Goal: Task Accomplishment & Management: Manage account settings

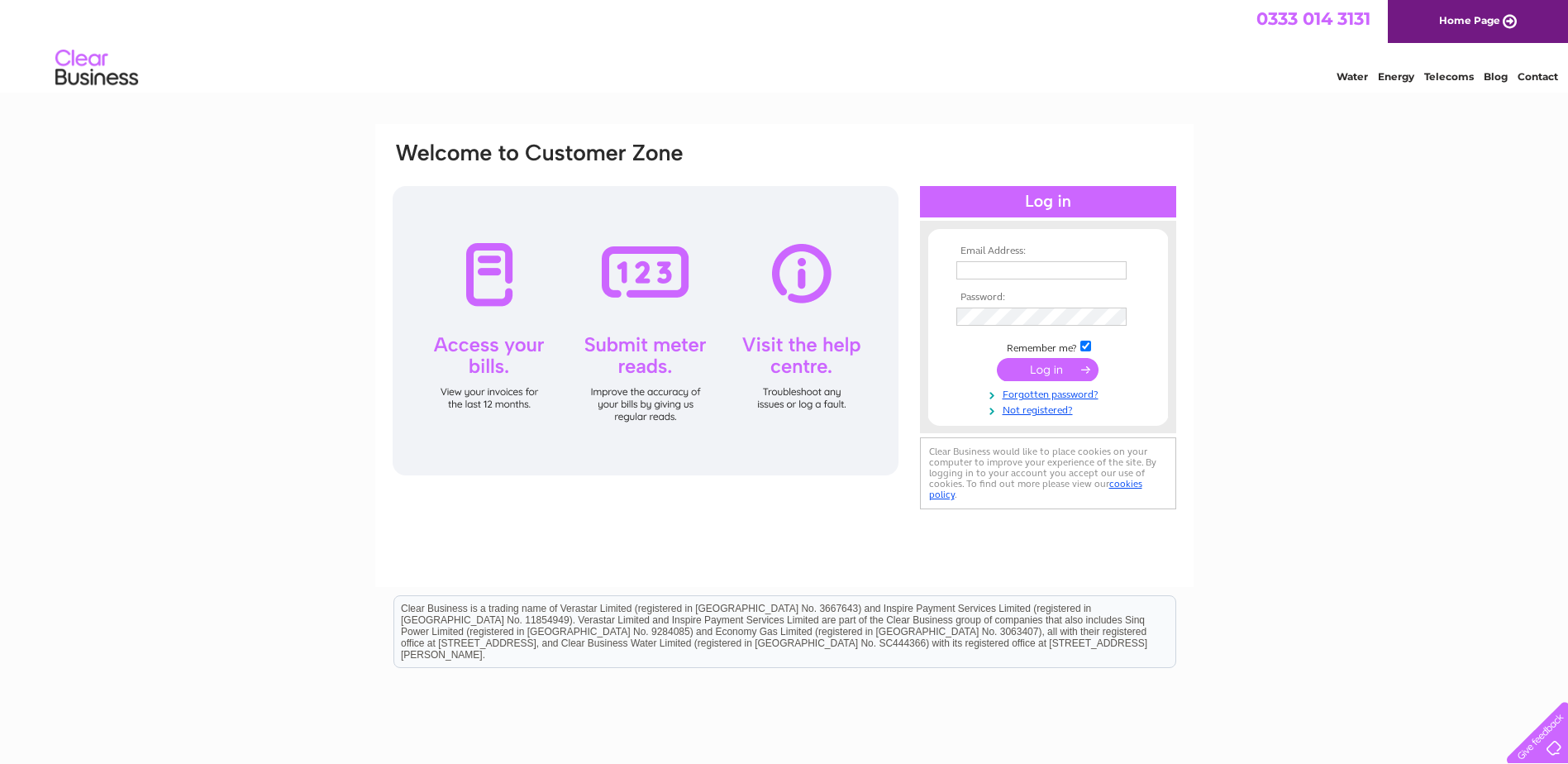
click at [980, 266] on input "text" at bounding box center [1042, 270] width 171 height 18
click at [1012, 269] on input "shona@johnlynchfarmers.co.uk" at bounding box center [1043, 271] width 172 height 20
click at [962, 273] on input "shona@johnlynchfarmers.co.uk" at bounding box center [1043, 271] width 172 height 20
drag, startPoint x: 1122, startPoint y: 274, endPoint x: 940, endPoint y: 285, distance: 182.3
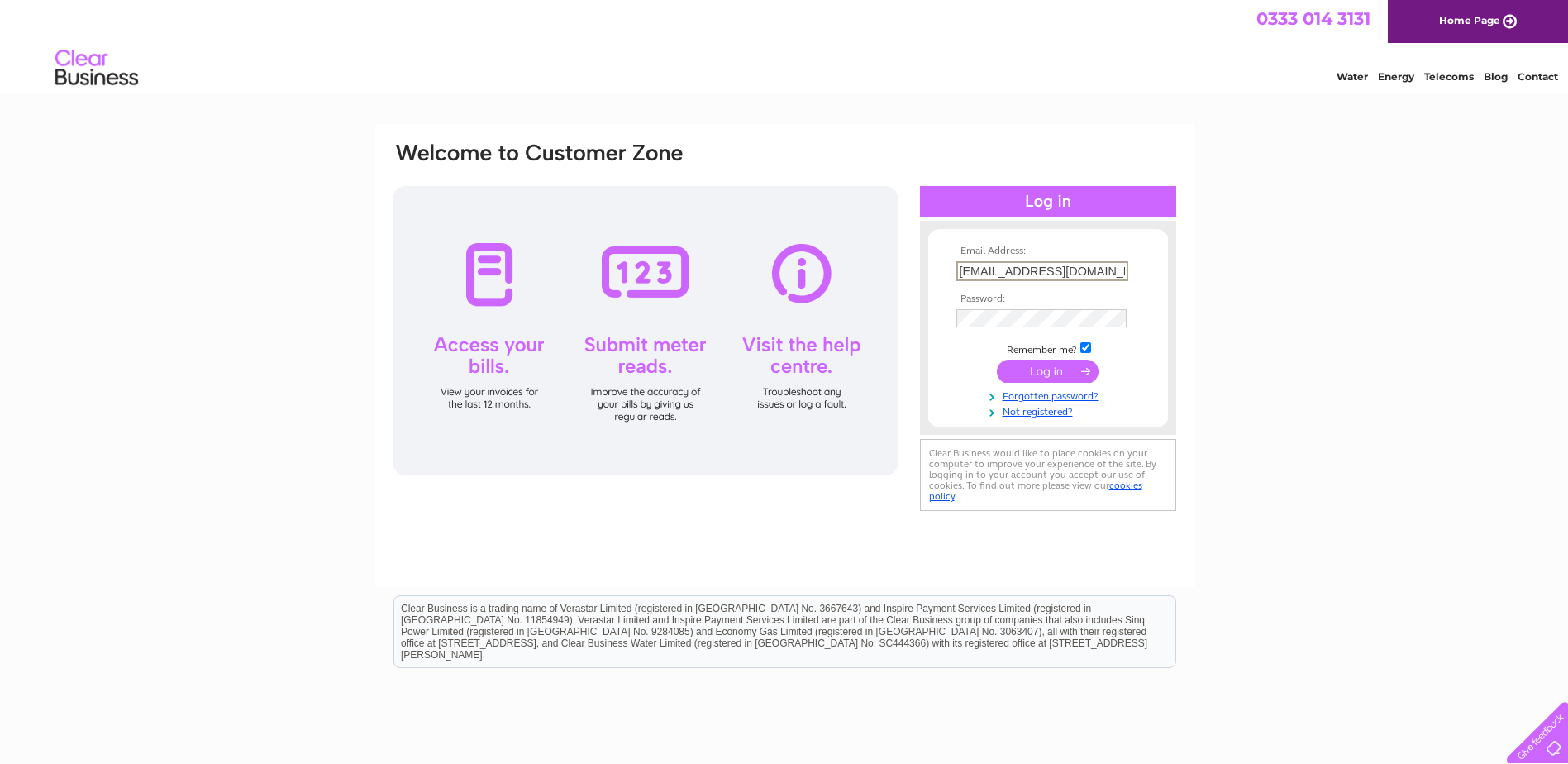
click at [940, 285] on form "Email Address: shona@johnlynchfarmers.co.uk Password:" at bounding box center [1048, 331] width 240 height 172
type input "k"
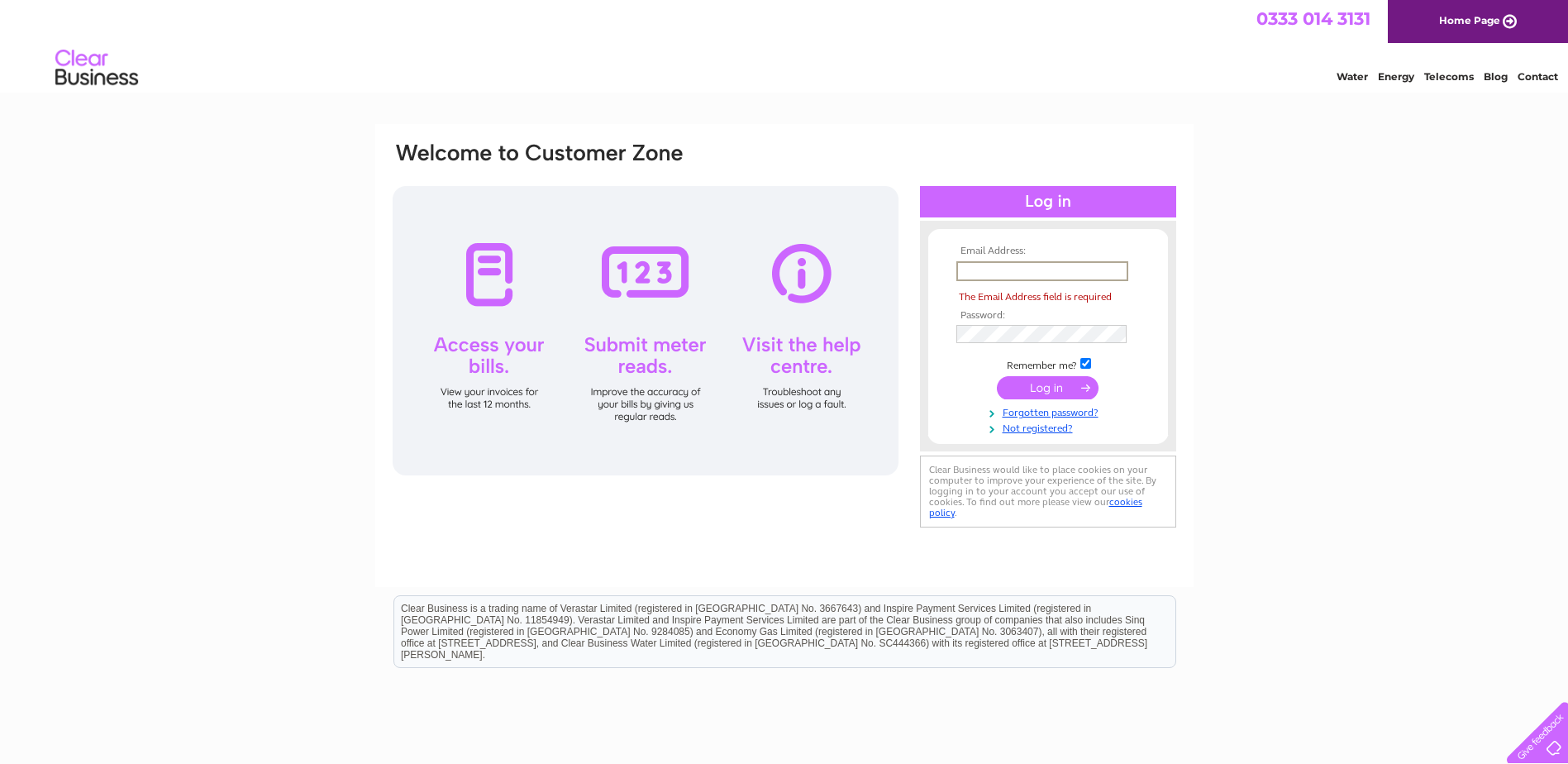
click at [980, 262] on input "text" at bounding box center [1043, 271] width 172 height 20
type input "atait@johnlynchfarmers.co.uk"
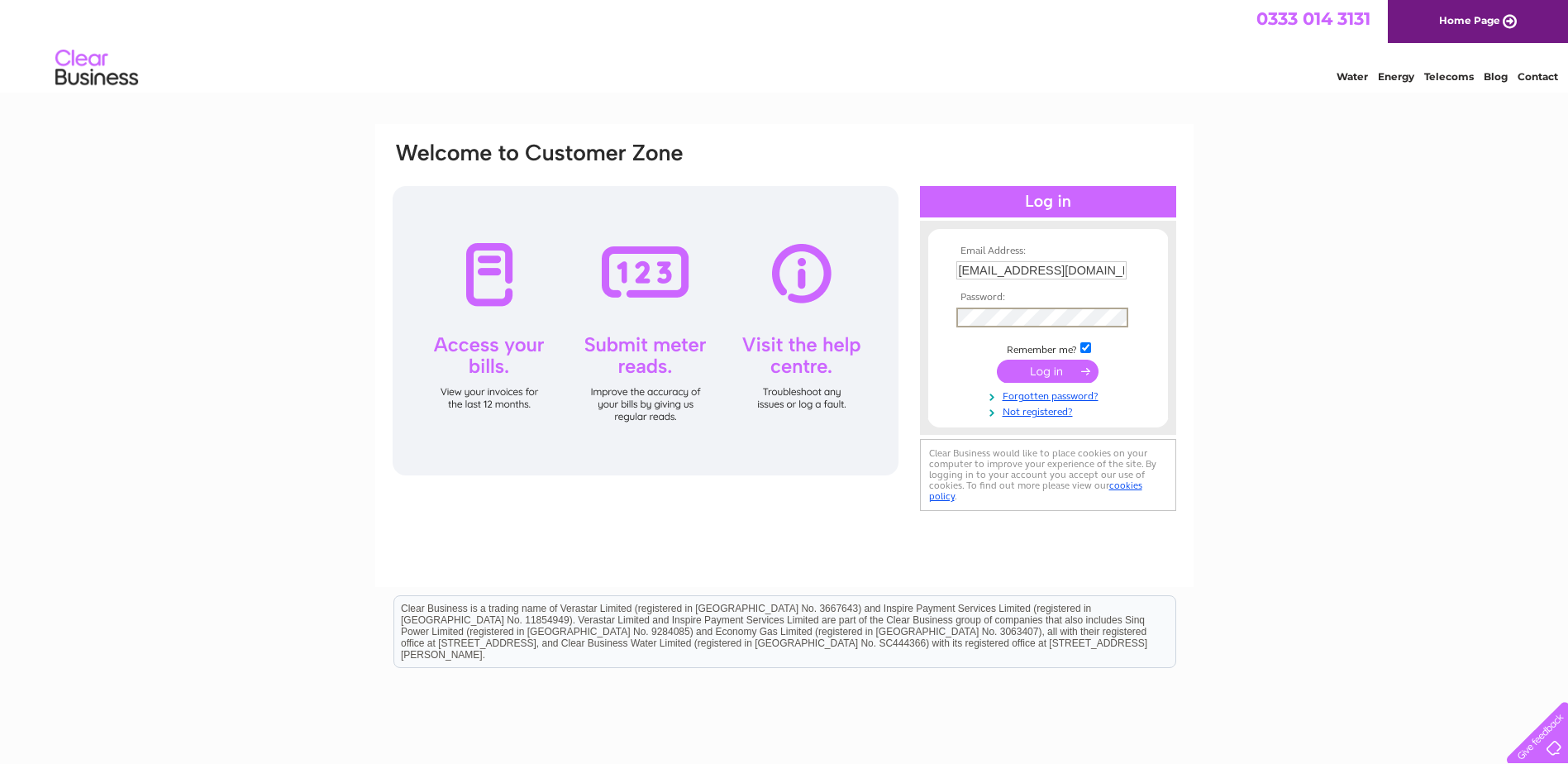
click at [997, 359] on input "submit" at bounding box center [1047, 371] width 102 height 23
click at [1471, 23] on link "Home Page" at bounding box center [1479, 22] width 181 height 43
